Goal: Navigation & Orientation: Find specific page/section

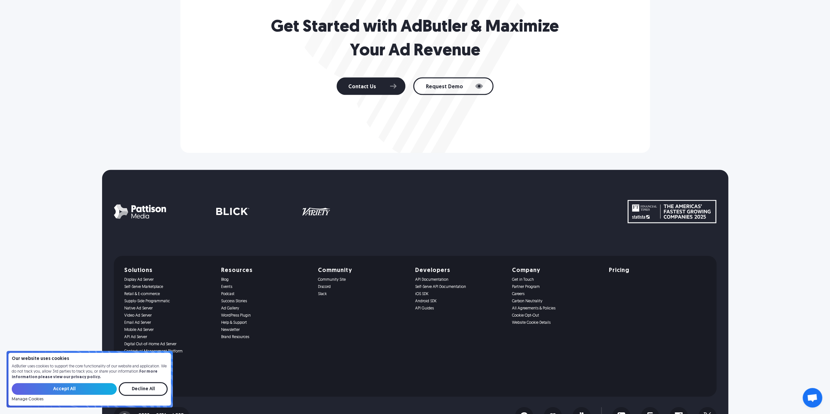
scroll to position [1275, 0]
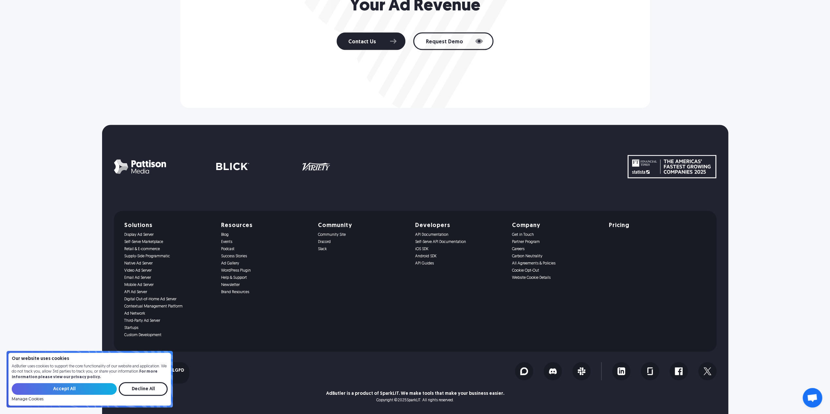
click at [150, 243] on link "Self-Serve Marketplace" at bounding box center [168, 242] width 89 height 5
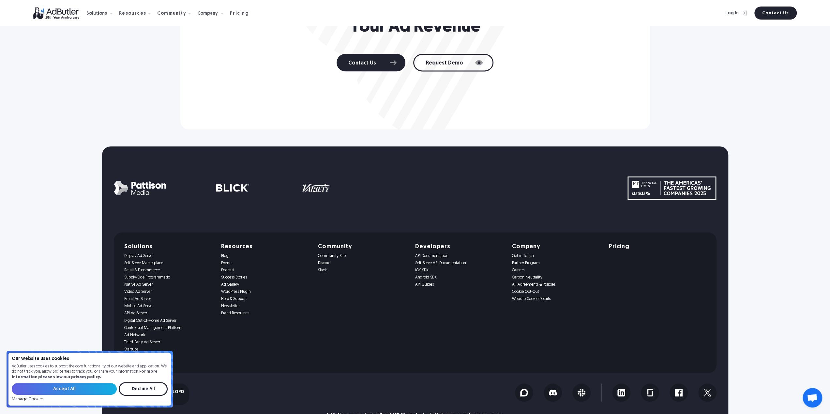
scroll to position [3435, 0]
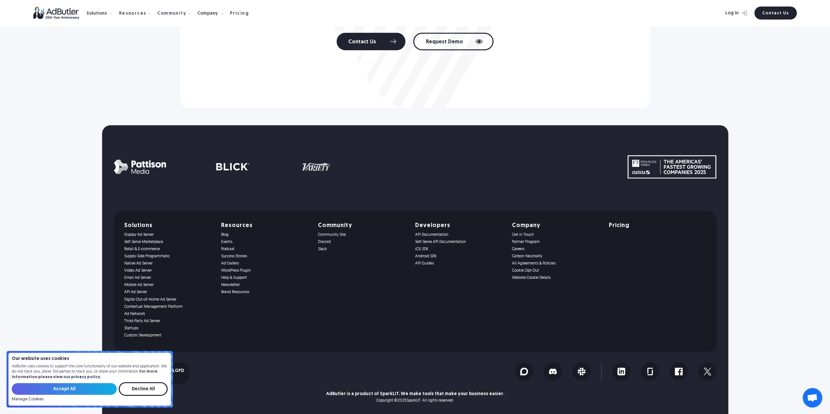
click at [144, 235] on link "Display Ad Server" at bounding box center [168, 235] width 89 height 5
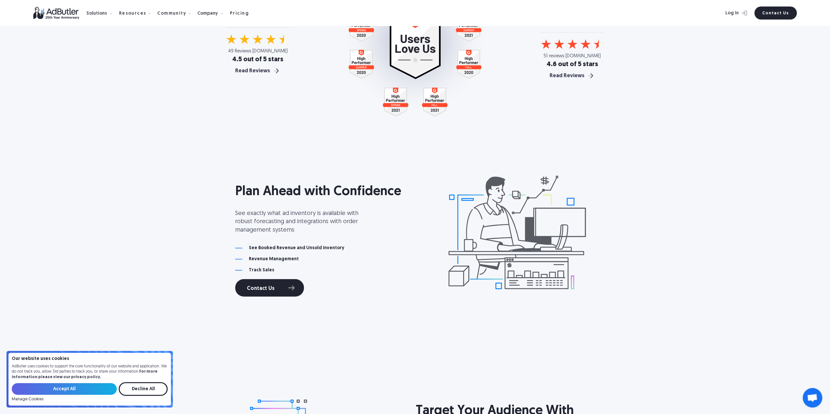
scroll to position [1402, 0]
